Goal: Check status: Check status

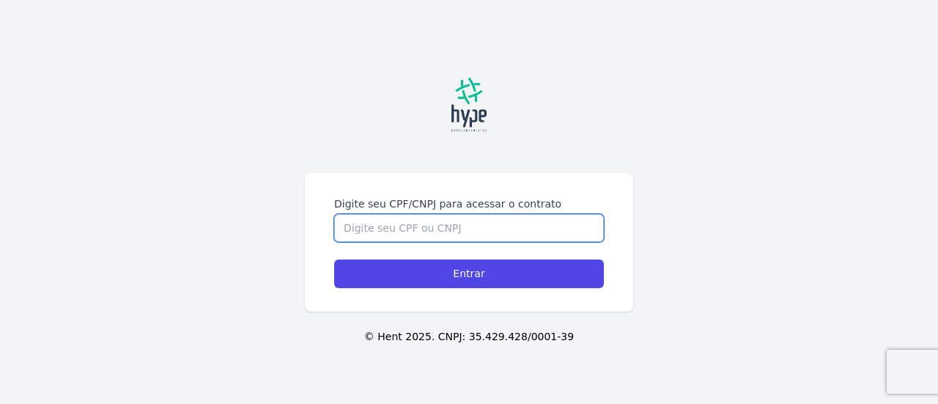
click at [447, 227] on input "Digite seu CPF/CNPJ para acessar o contrato" at bounding box center [469, 228] width 270 height 28
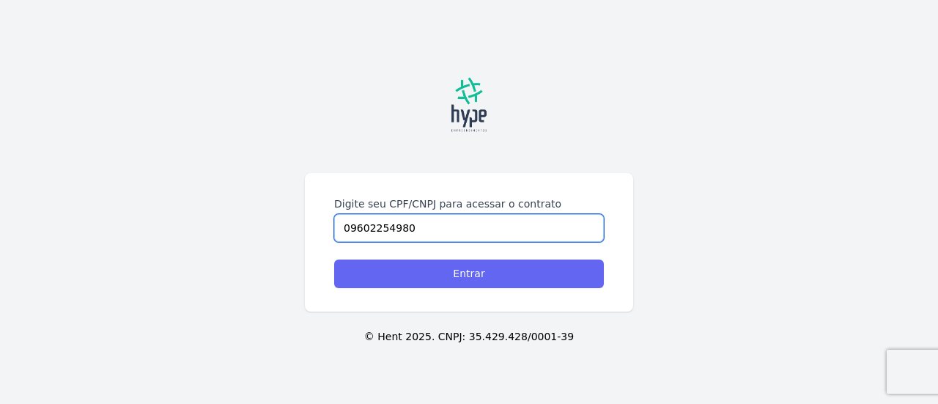
type input "09602254980"
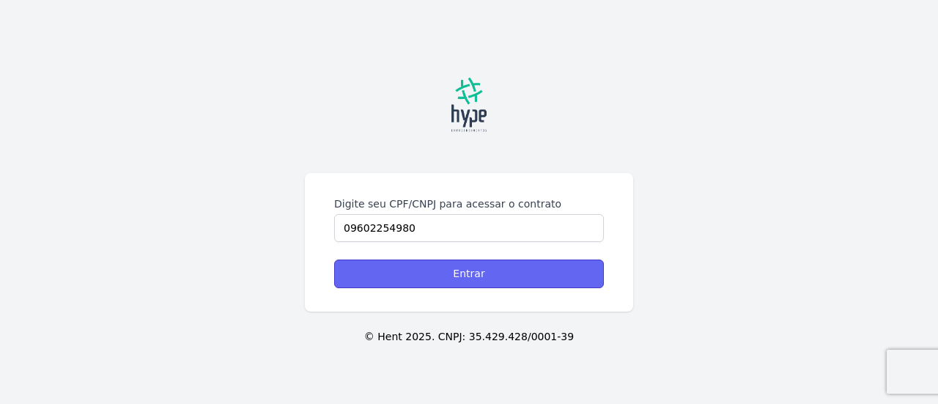
click at [462, 270] on input "Entrar" at bounding box center [469, 273] width 270 height 29
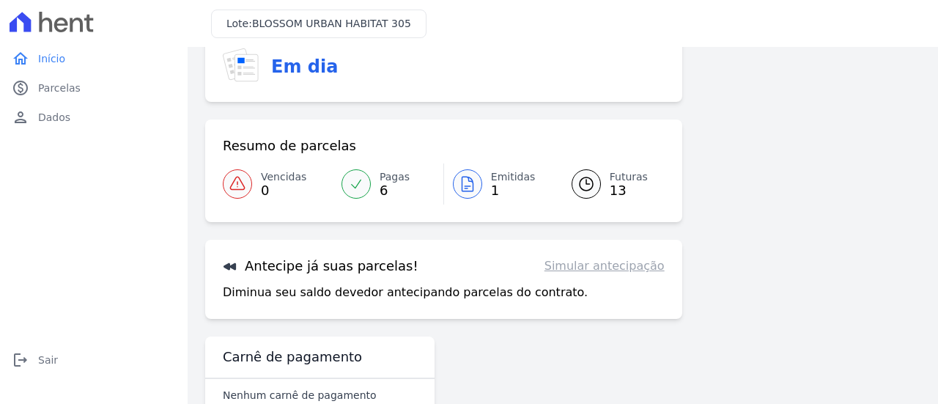
scroll to position [155, 0]
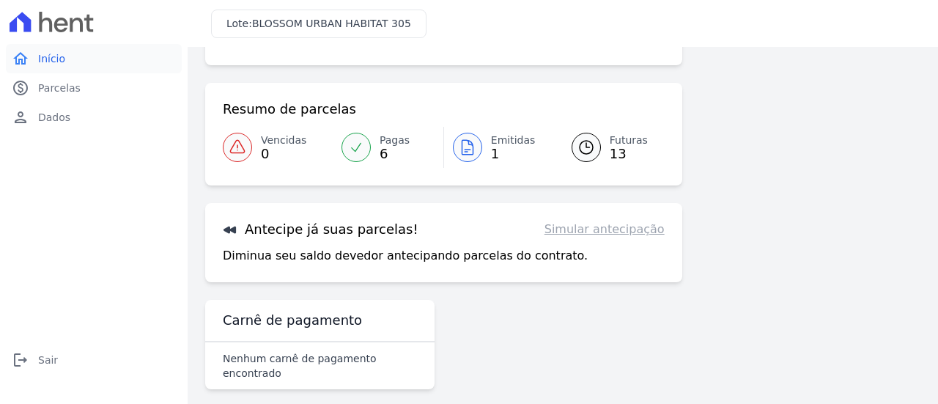
click at [51, 62] on span "Início" at bounding box center [51, 58] width 27 height 15
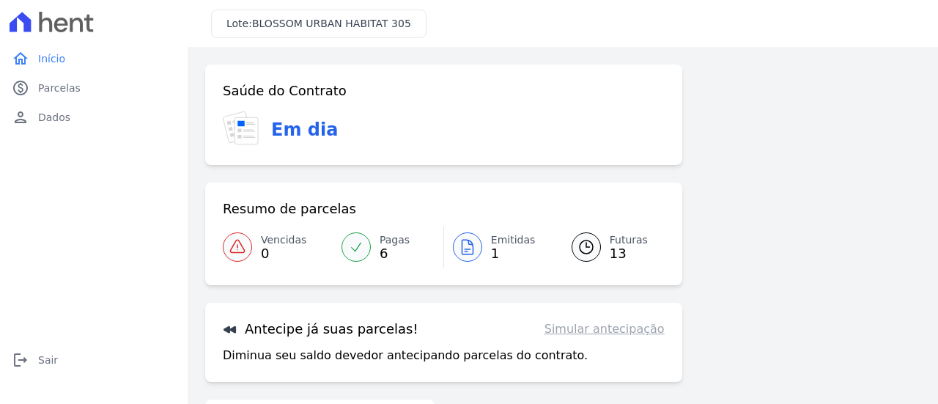
click at [491, 234] on span "Emitidas" at bounding box center [513, 239] width 45 height 15
